Goal: Information Seeking & Learning: Learn about a topic

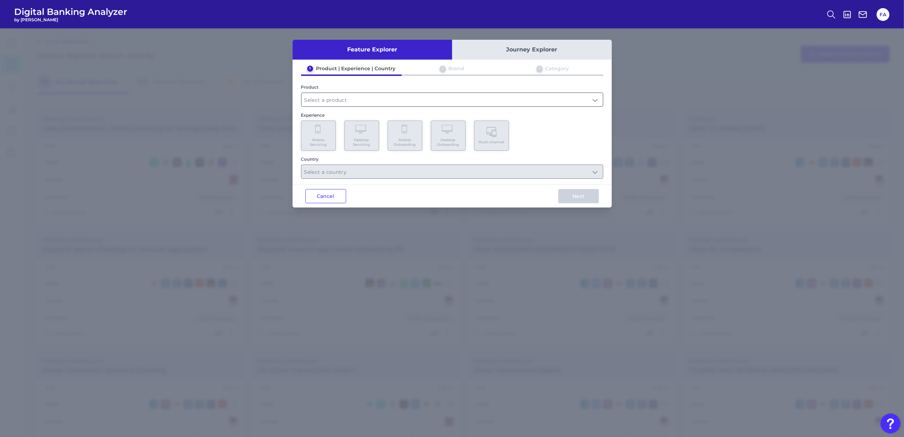
click at [354, 93] on input "text" at bounding box center [453, 99] width 302 height 13
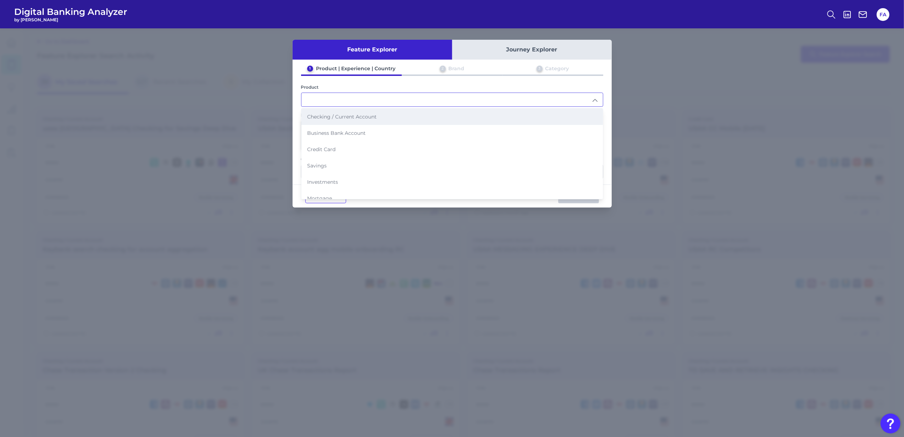
click at [343, 117] on span "Checking / Current Account" at bounding box center [342, 117] width 70 height 6
type input "Checking / Current Account"
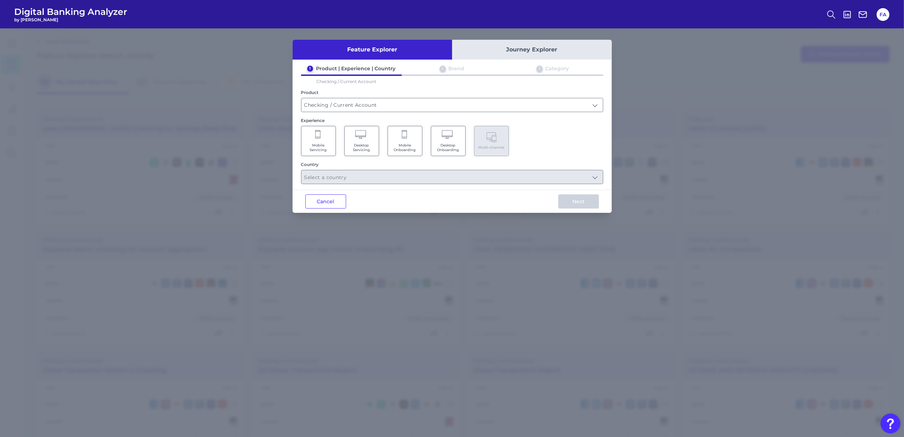
click at [330, 150] on span "Mobile Servicing" at bounding box center [318, 147] width 27 height 9
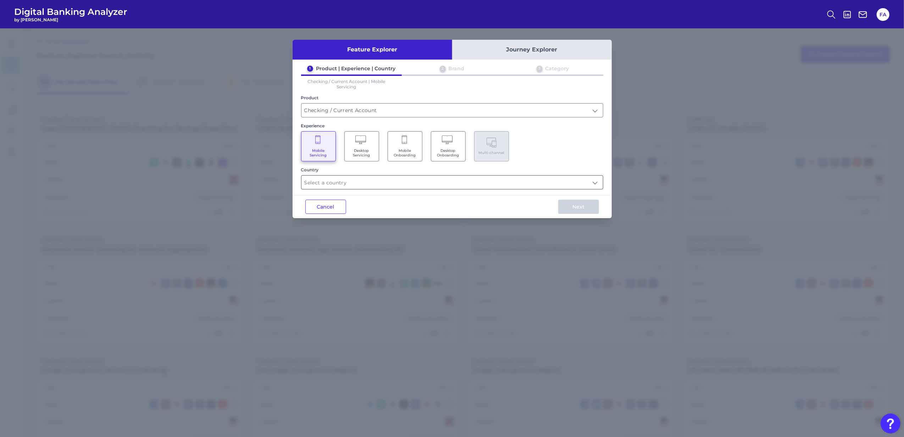
click at [402, 181] on input "text" at bounding box center [453, 182] width 302 height 13
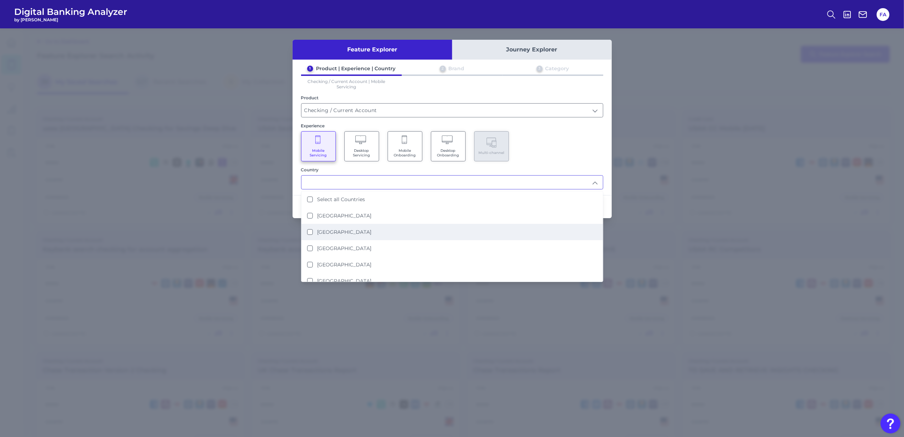
drag, startPoint x: 372, startPoint y: 224, endPoint x: 460, endPoint y: 216, distance: 88.8
click at [371, 224] on li "[GEOGRAPHIC_DATA]" at bounding box center [453, 232] width 302 height 16
type input "[GEOGRAPHIC_DATA]"
click at [585, 161] on div "1 Product | Experience | Country 2 Brand 3 Category Checking / Current Account …" at bounding box center [452, 127] width 319 height 124
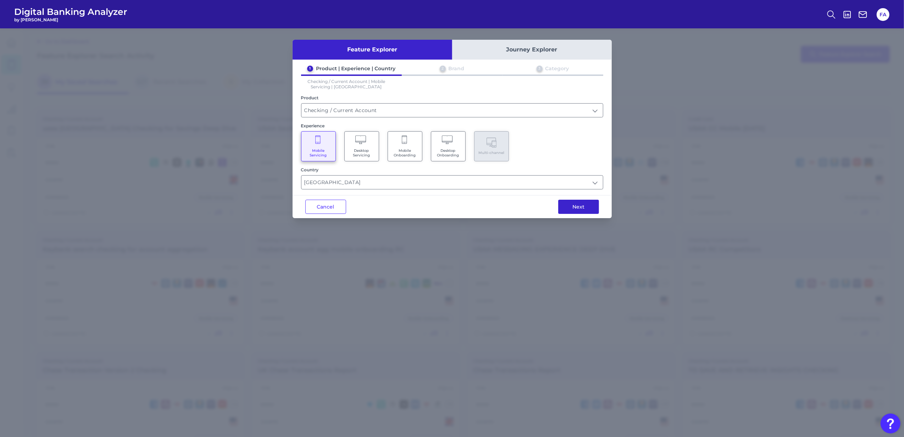
click at [580, 208] on button "Next" at bounding box center [578, 207] width 41 height 14
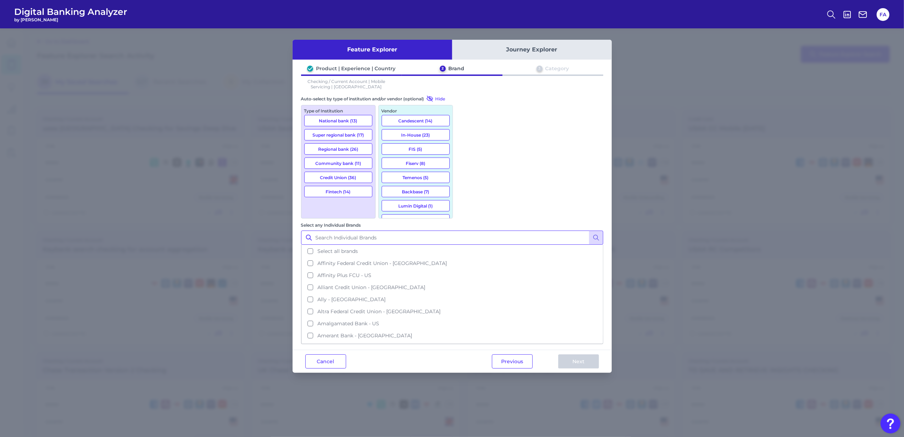
click at [505, 231] on input "Select any Individual Brands" at bounding box center [452, 238] width 302 height 14
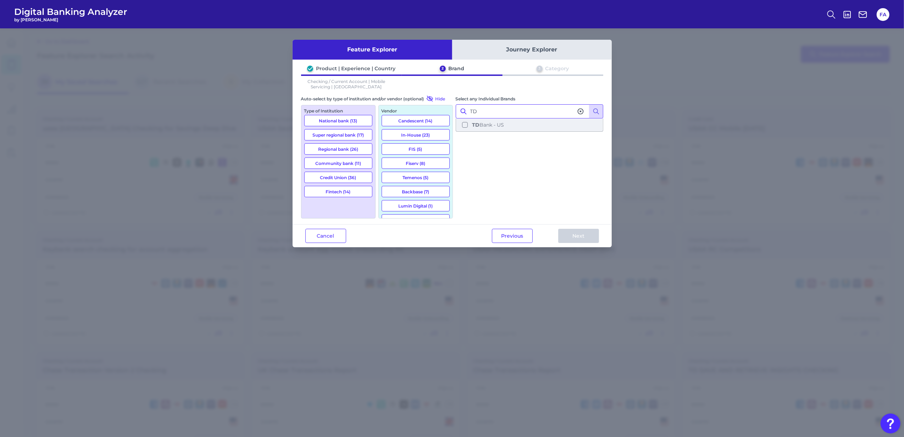
click at [504, 125] on span "TD Bank - US" at bounding box center [488, 125] width 32 height 6
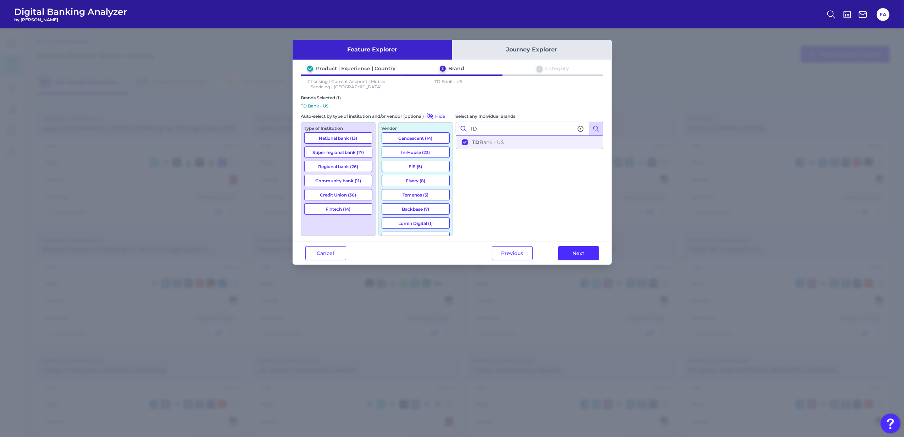
type input "TD"
click at [548, 218] on div "Select any Individual Brands TD TD Bank - US" at bounding box center [530, 173] width 148 height 123
click at [567, 243] on div "Previous Next" at bounding box center [545, 253] width 133 height 23
click at [572, 247] on button "Next" at bounding box center [578, 253] width 41 height 14
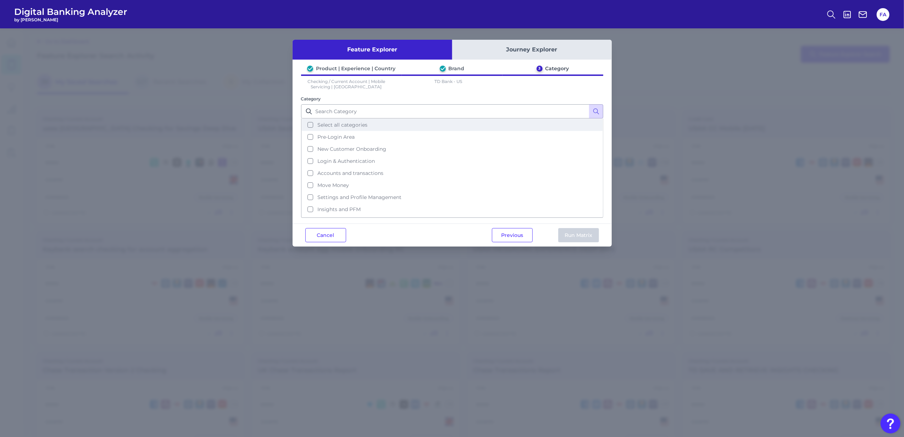
click at [373, 129] on button "Select all categories" at bounding box center [452, 125] width 301 height 12
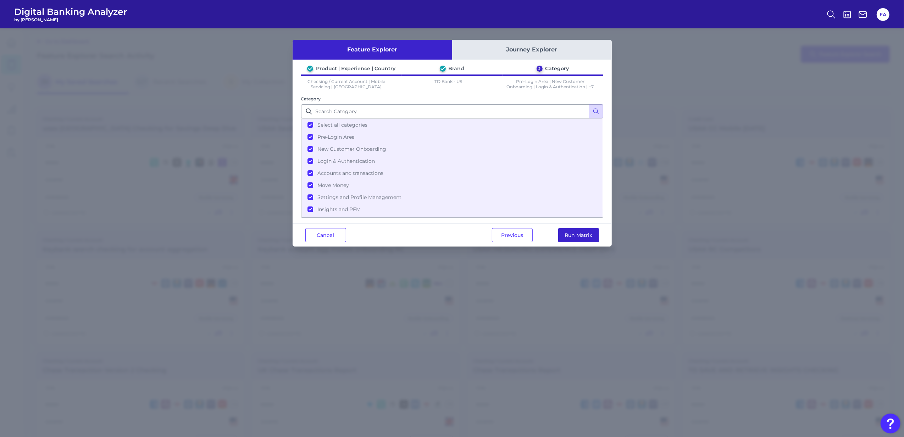
click at [591, 236] on button "Run Matrix" at bounding box center [578, 235] width 41 height 14
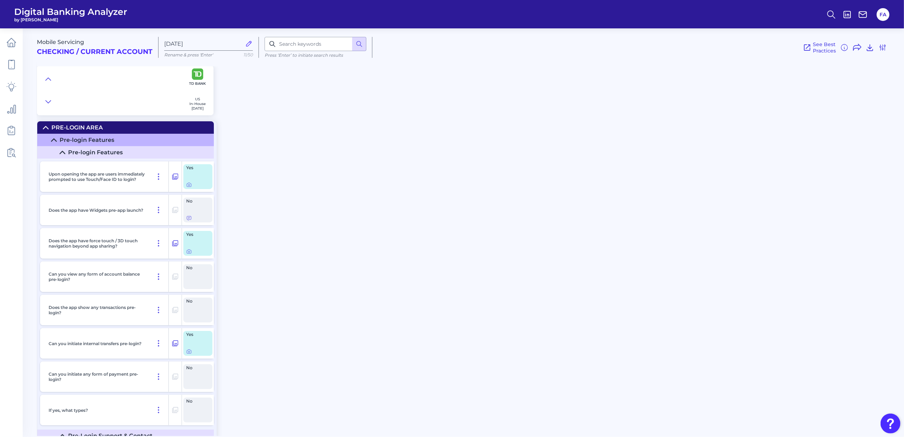
click at [40, 128] on summary "Pre-Login Area" at bounding box center [125, 127] width 177 height 12
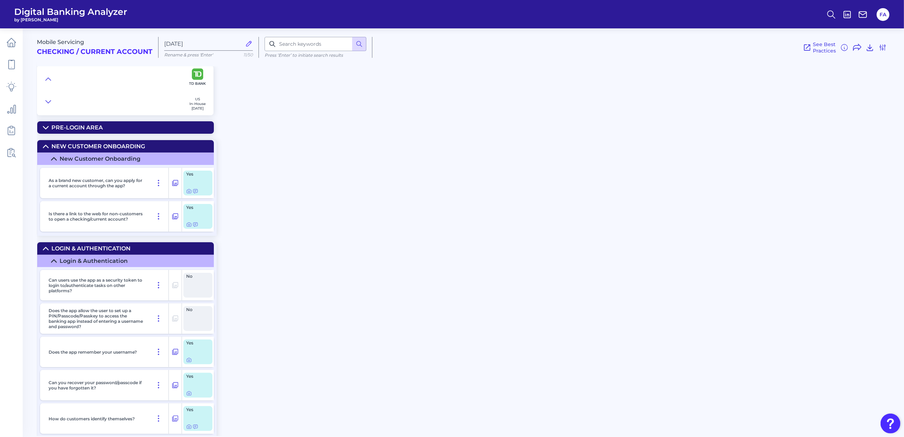
click at [57, 60] on div "Mobile Servicing Checking / Current Account [DATE] Rename & press 'Enter' 11/50…" at bounding box center [469, 45] width 865 height 44
click at [50, 77] on icon at bounding box center [48, 79] width 6 height 7
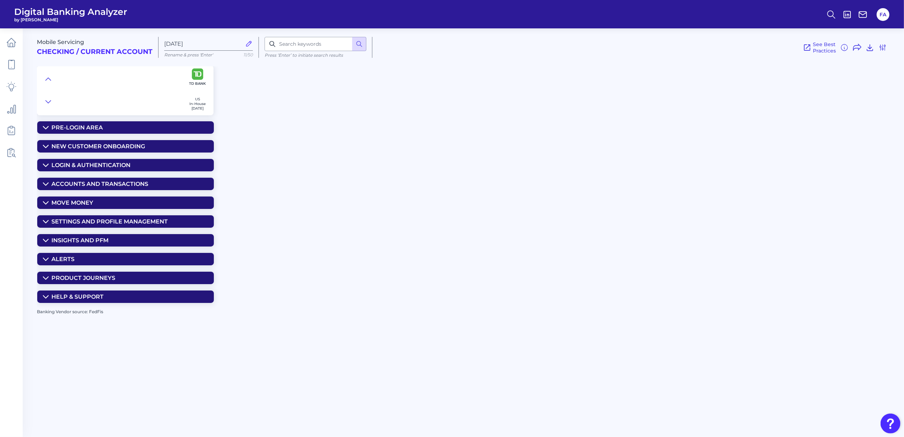
click at [43, 205] on icon at bounding box center [46, 203] width 6 height 6
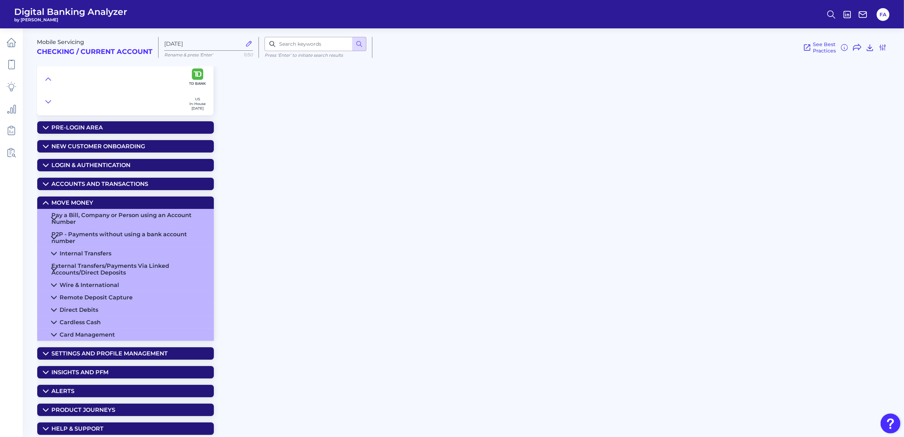
click at [58, 228] on summary "Pay a Bill, Company or Person using an Account Number" at bounding box center [125, 218] width 177 height 19
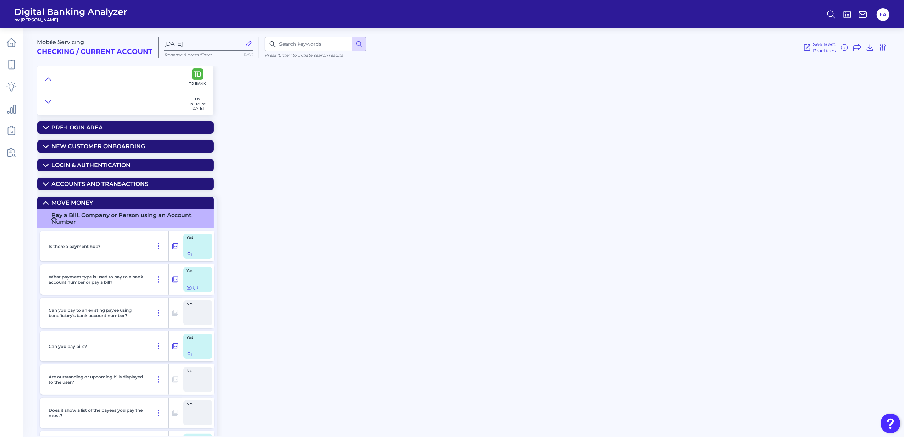
click at [186, 257] on div "Yes" at bounding box center [197, 246] width 29 height 25
click at [188, 257] on icon at bounding box center [189, 255] width 6 height 6
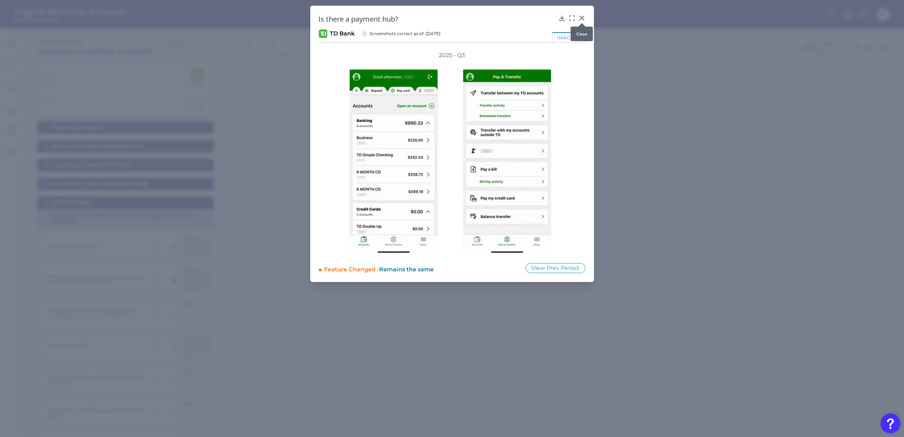
click at [585, 19] on icon at bounding box center [582, 18] width 7 height 7
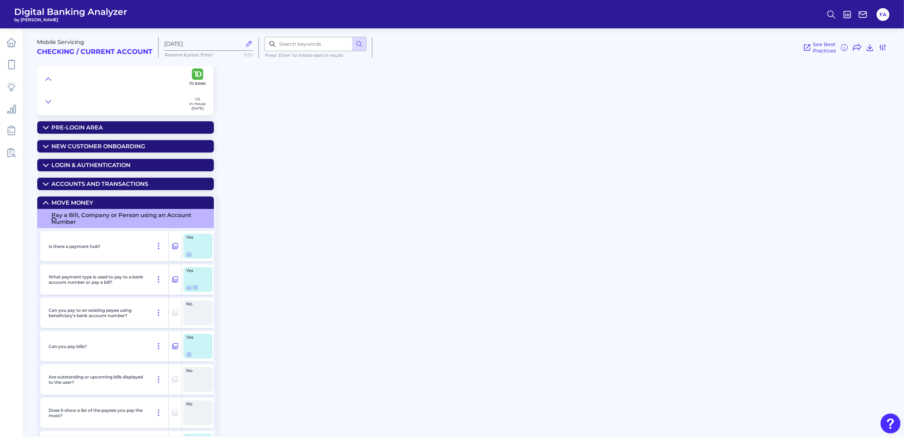
click at [65, 225] on div "Pay a Bill, Company or Person using an Account Number" at bounding box center [129, 218] width 157 height 13
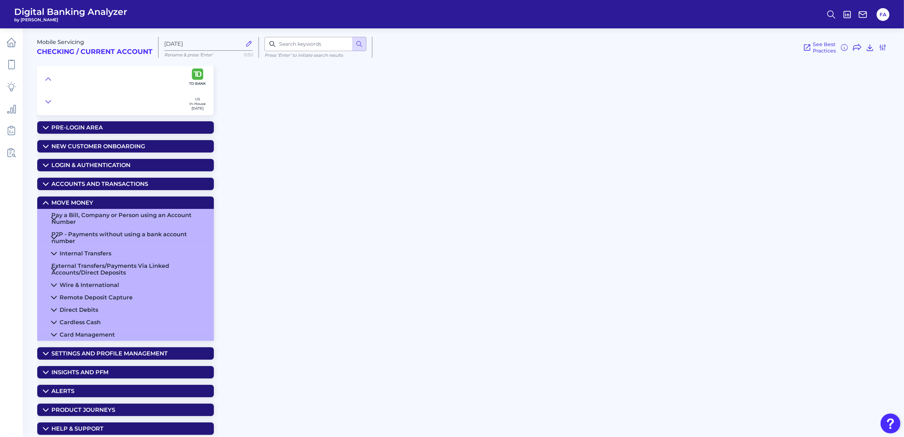
click at [93, 301] on div "Remote Deposit Capture" at bounding box center [96, 297] width 73 height 7
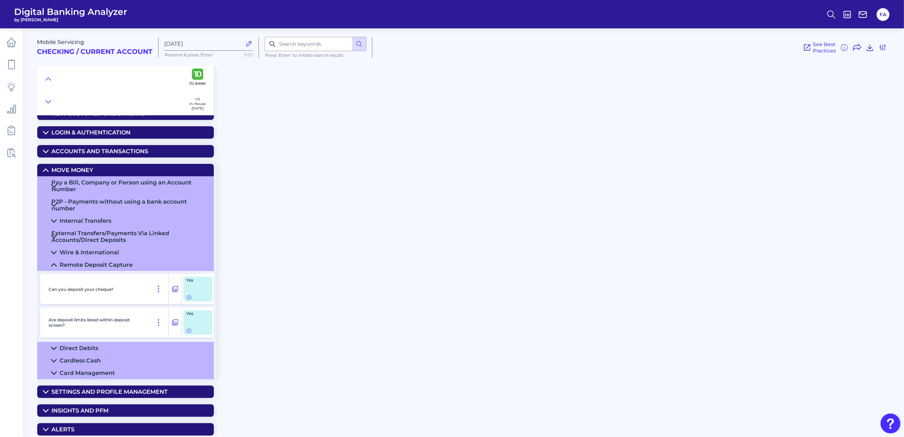
scroll to position [47, 0]
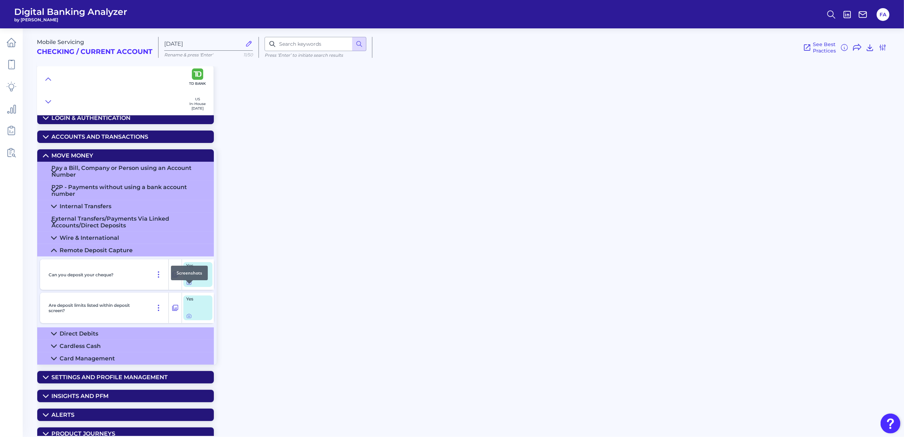
click at [188, 285] on icon at bounding box center [189, 283] width 4 height 4
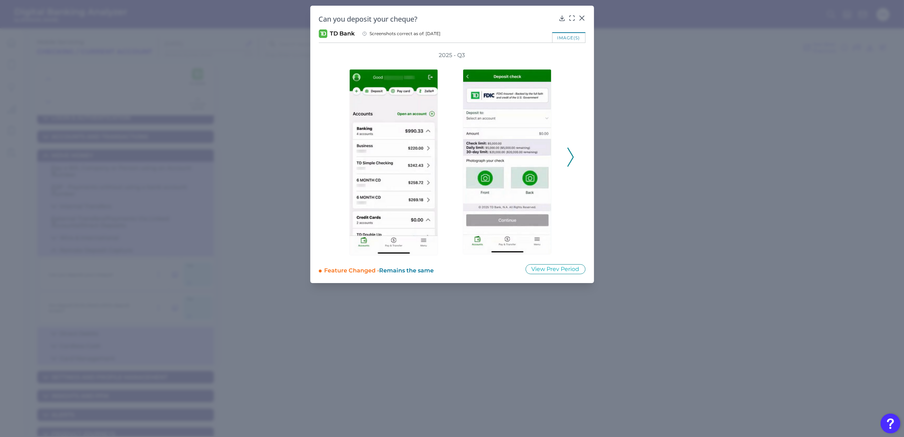
click at [568, 149] on icon at bounding box center [571, 157] width 6 height 19
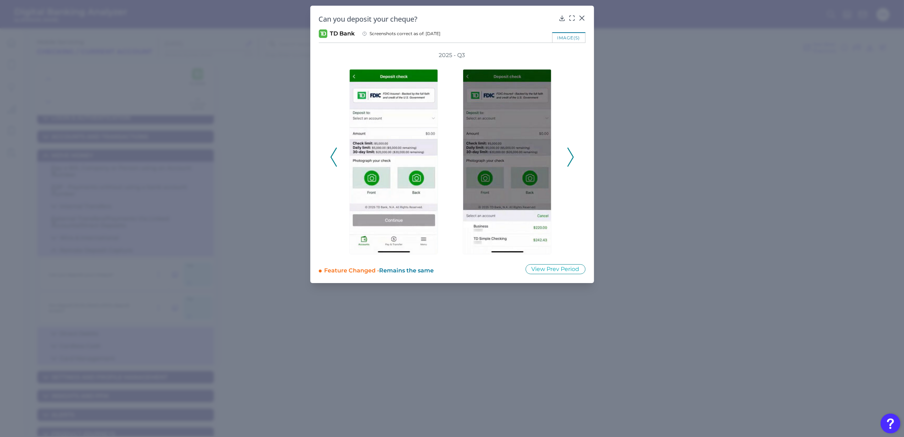
click at [568, 149] on icon at bounding box center [571, 157] width 6 height 19
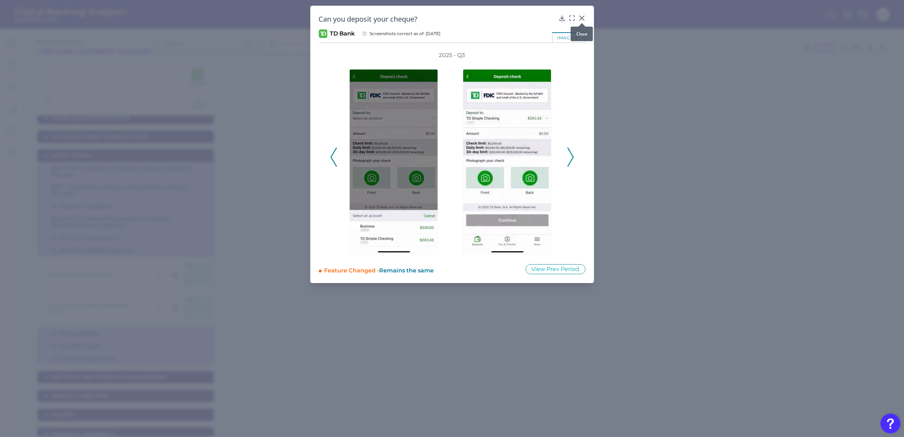
click at [581, 13] on div "Can you deposit your cheque? TD Bank Screenshots correct as of: [DATE] image(s)…" at bounding box center [452, 144] width 284 height 277
click at [582, 18] on icon at bounding box center [582, 18] width 4 height 4
